Goal: Transaction & Acquisition: Subscribe to service/newsletter

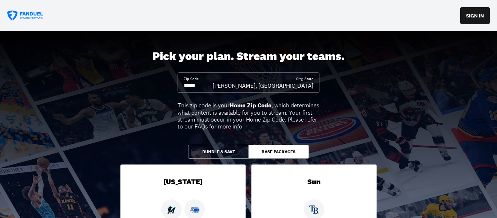
click at [206, 84] on input at bounding box center [198, 86] width 29 height 8
click at [205, 84] on input at bounding box center [198, 86] width 29 height 8
click at [383, 98] on div "Pick your plan. Stream your teams. Zip Code City, [GEOGRAPHIC_DATA][PERSON_NAME…" at bounding box center [248, 187] width 497 height 313
click at [211, 153] on button "Bundle & Save" at bounding box center [218, 152] width 60 height 14
